Goal: Book appointment/travel/reservation

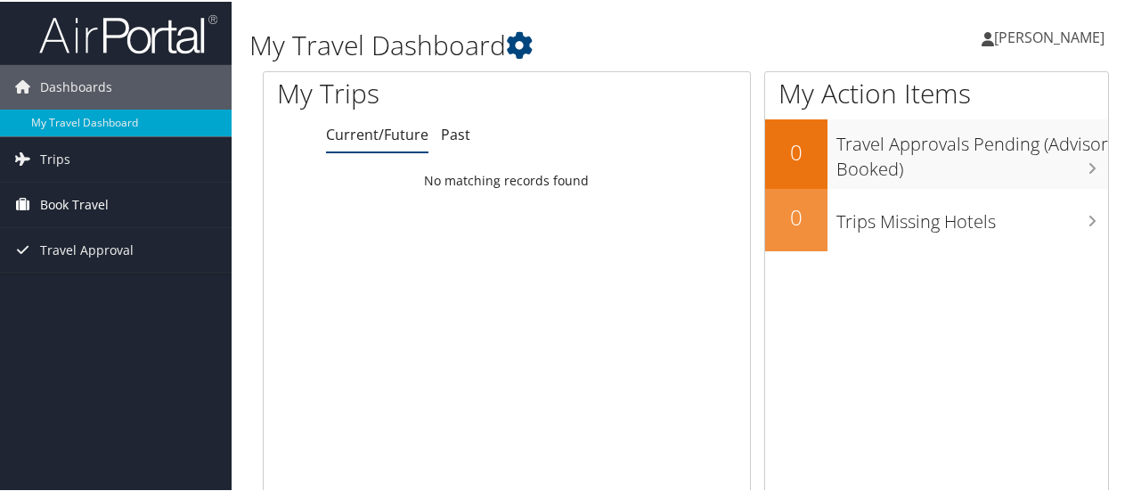
click at [69, 197] on span "Book Travel" at bounding box center [74, 203] width 69 height 45
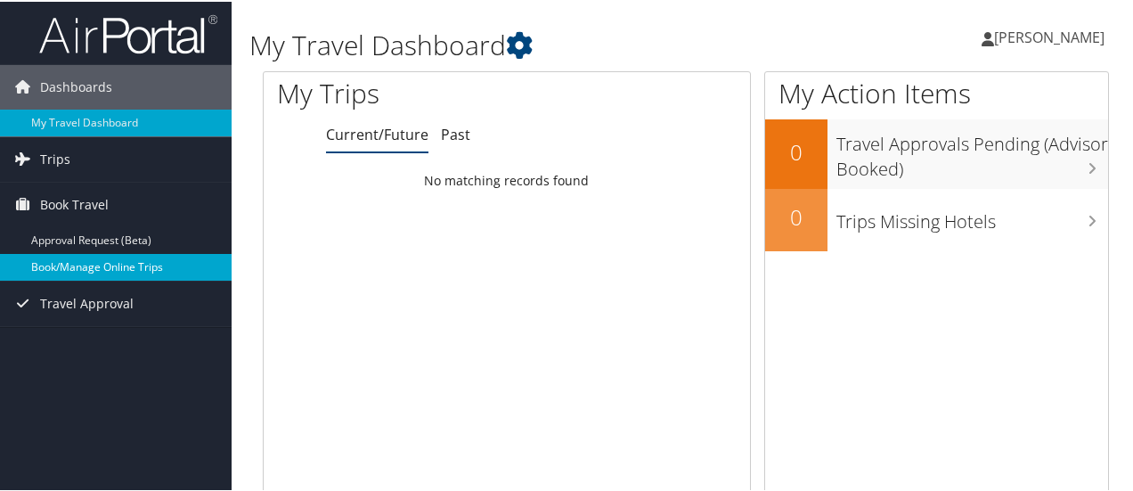
click at [85, 264] on link "Book/Manage Online Trips" at bounding box center [116, 265] width 232 height 27
